Goal: Navigation & Orientation: Find specific page/section

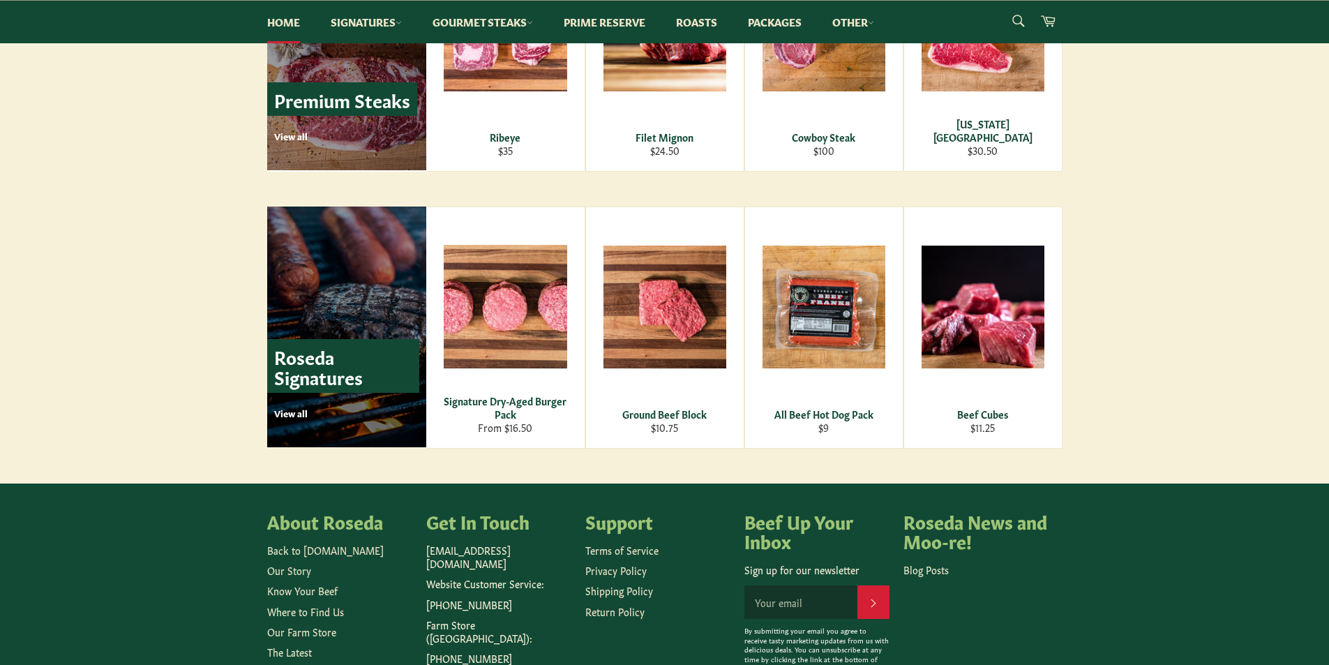
scroll to position [1814, 0]
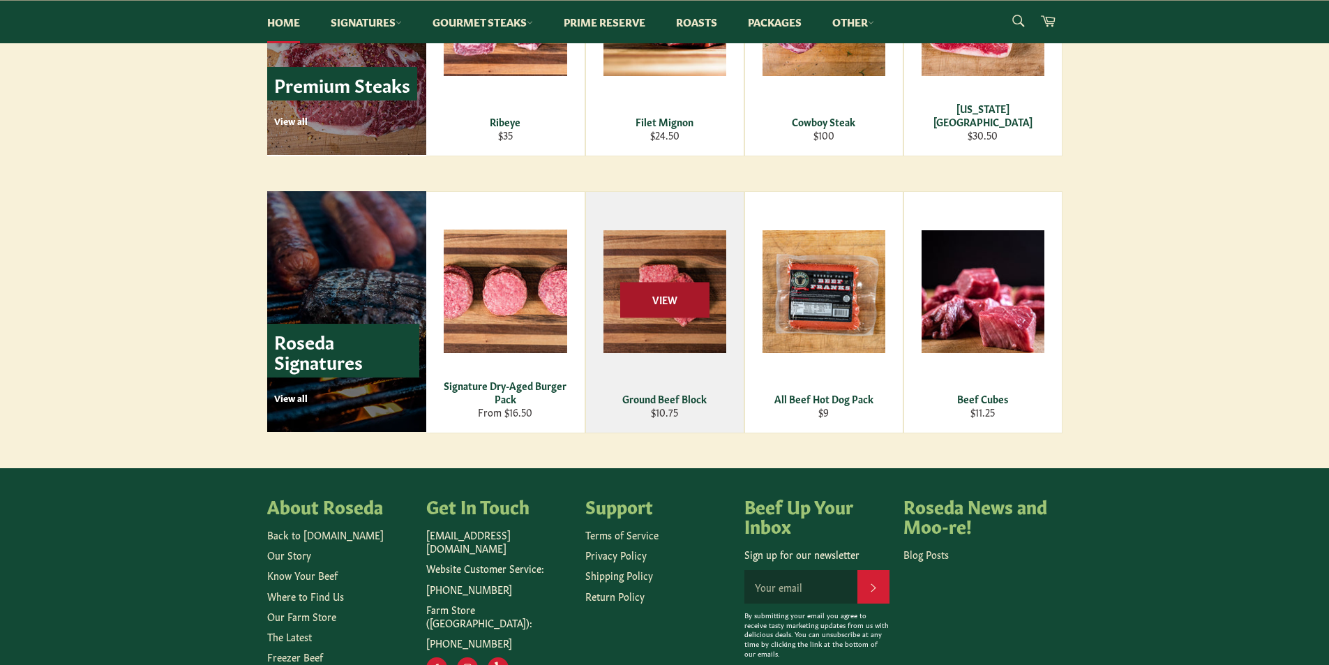
click at [666, 296] on span "View" at bounding box center [664, 300] width 89 height 36
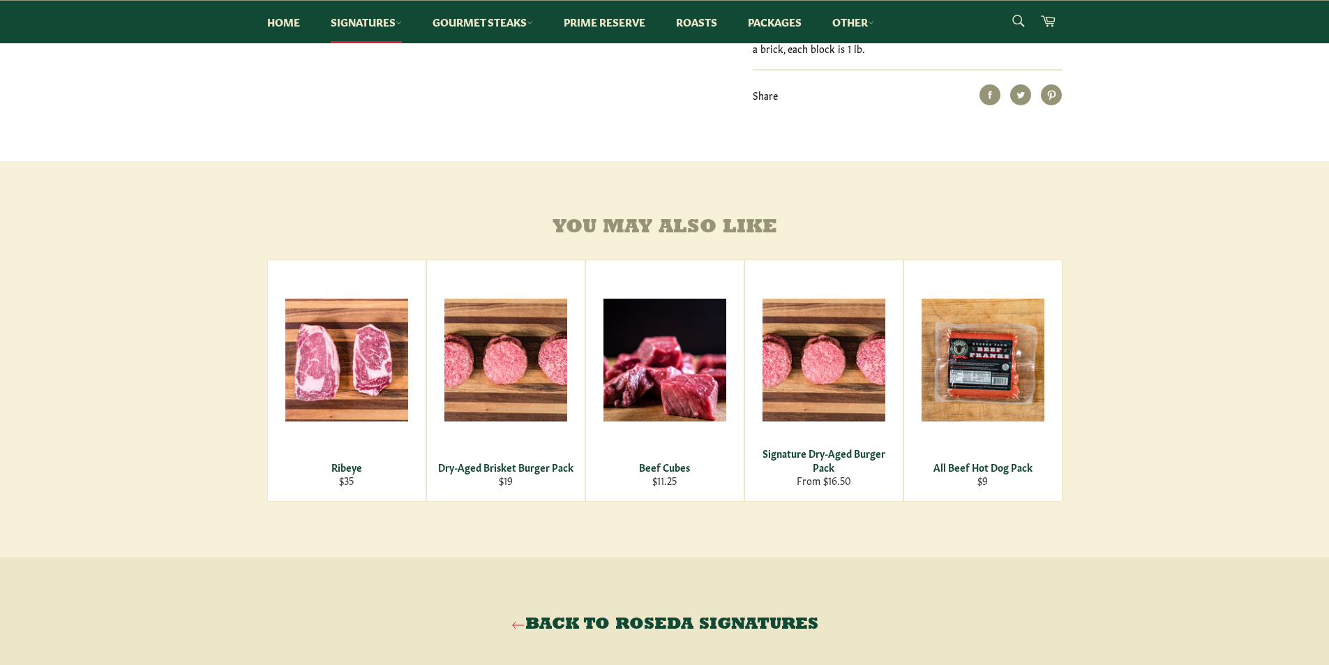
scroll to position [477, 0]
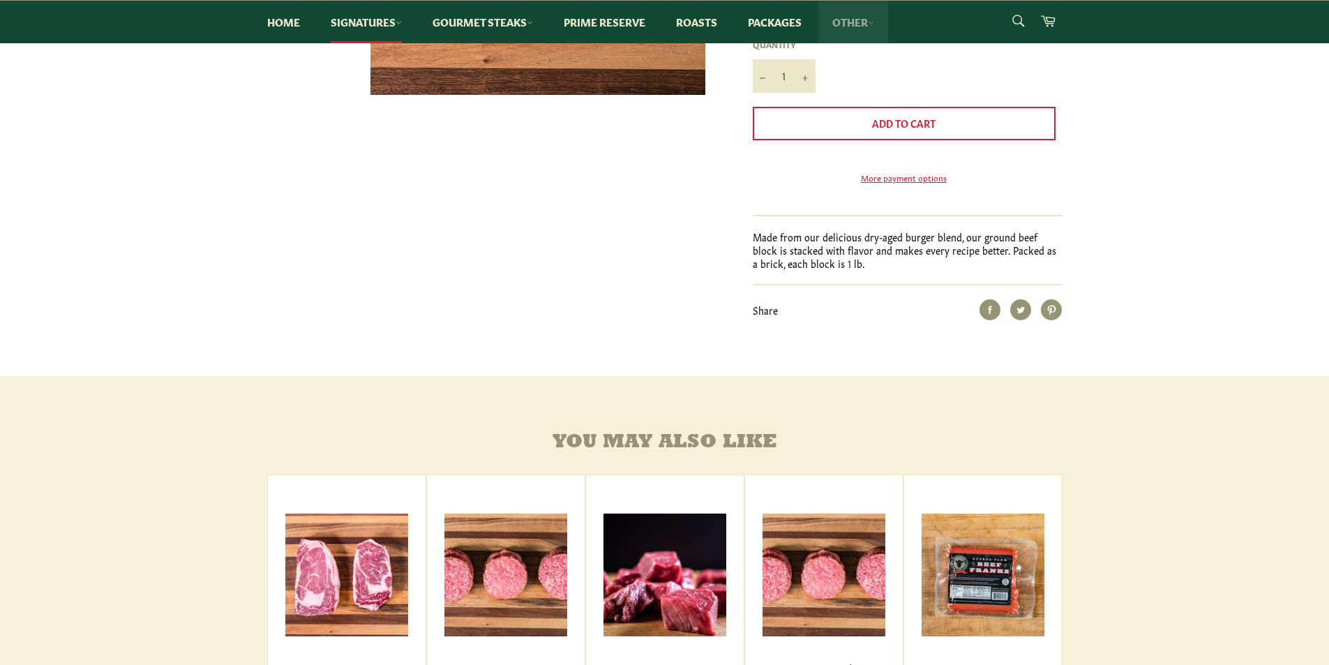
click at [875, 16] on link "Other" at bounding box center [853, 22] width 70 height 43
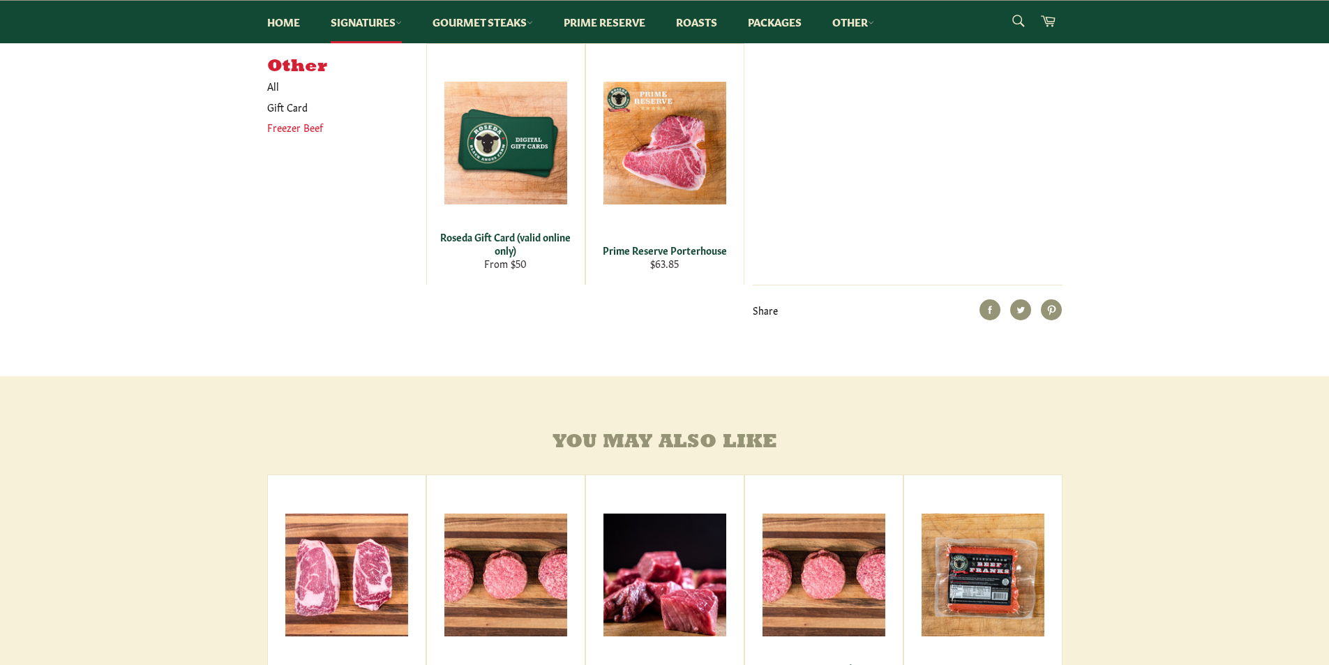
click at [303, 132] on link "Freezer Beef" at bounding box center [336, 127] width 152 height 20
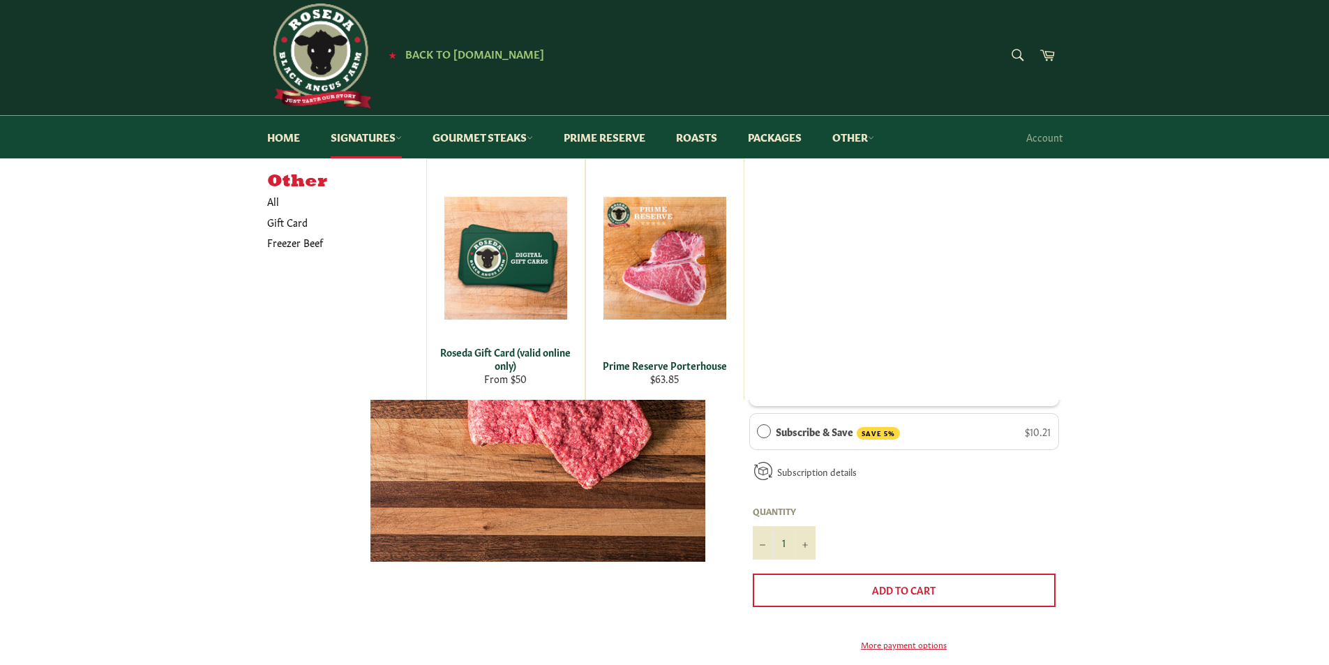
scroll to position [0, 0]
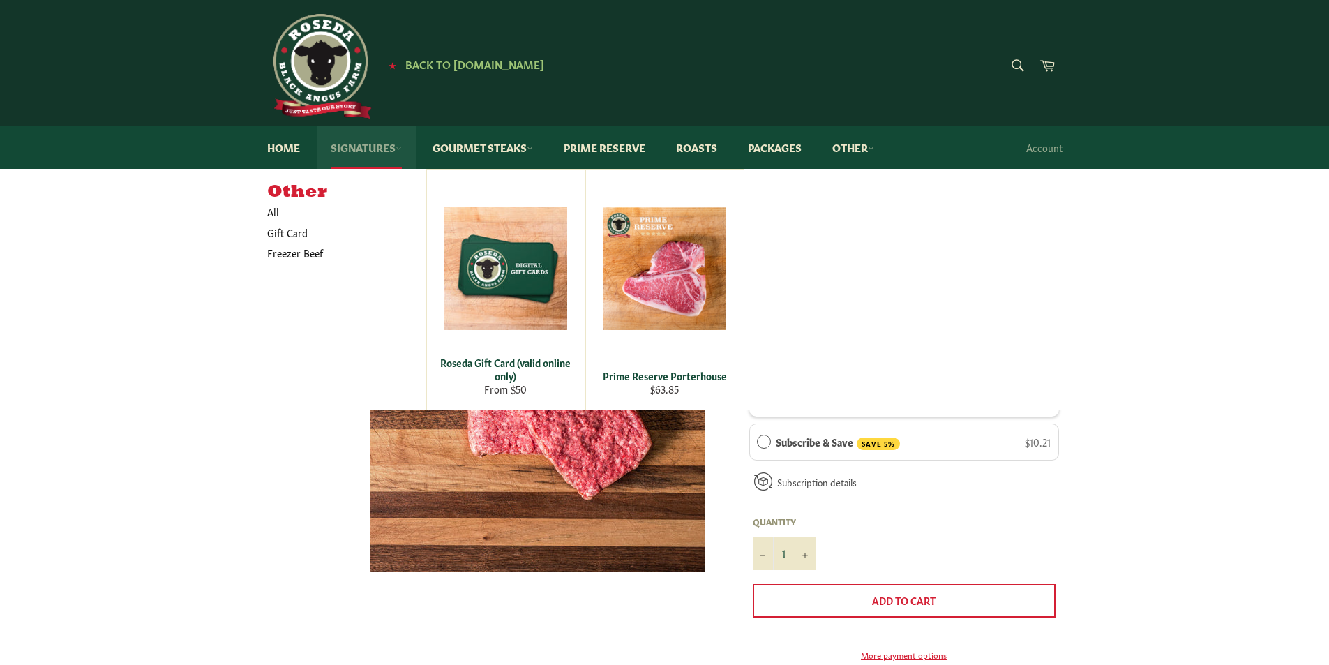
click at [344, 149] on link "Signatures" at bounding box center [366, 147] width 99 height 43
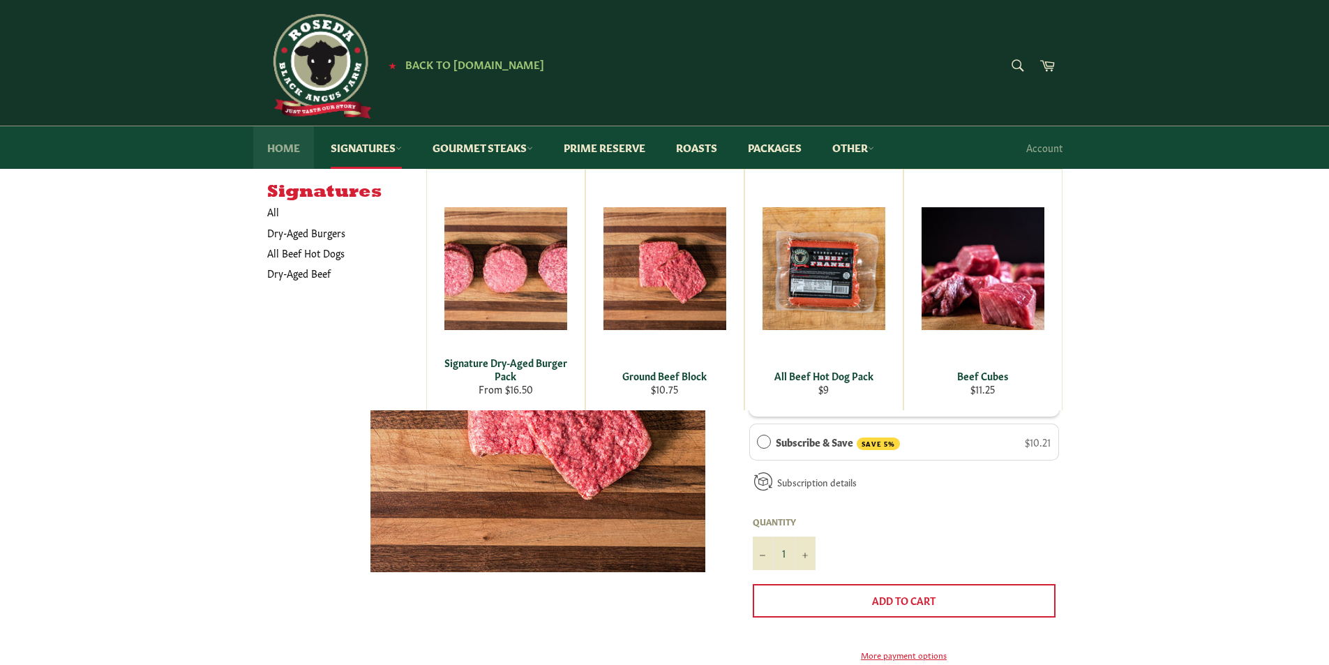
click at [268, 153] on link "Home" at bounding box center [283, 147] width 61 height 43
